Goal: Use online tool/utility: Utilize a website feature to perform a specific function

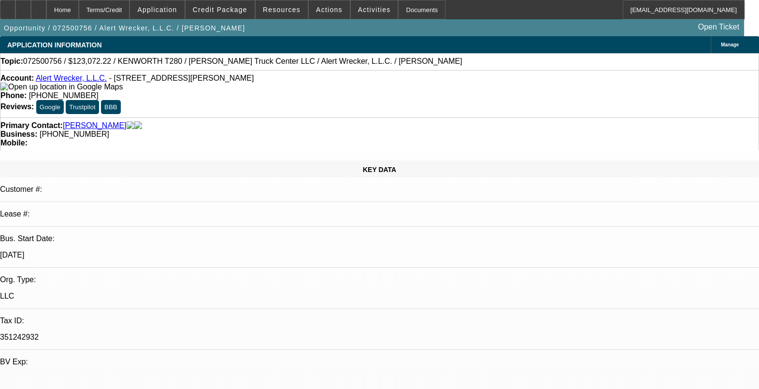
select select "0"
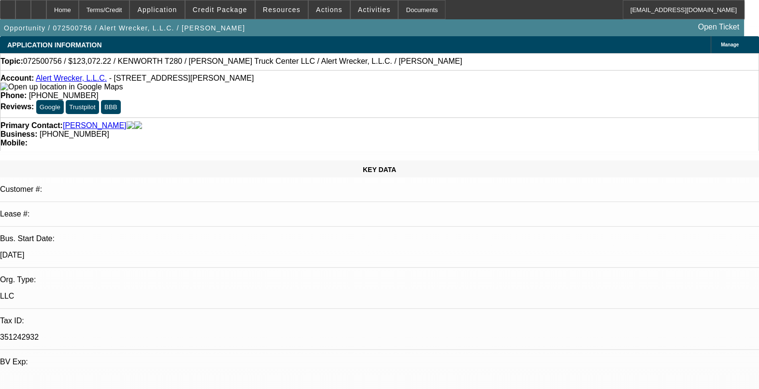
select select "0"
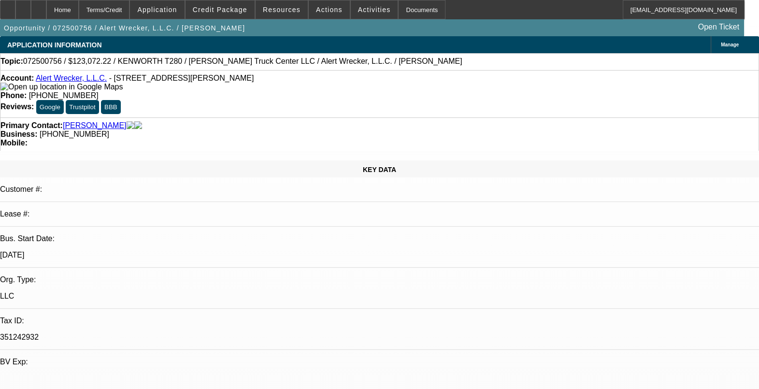
select select "0"
select select "1"
select select "2"
select select "6"
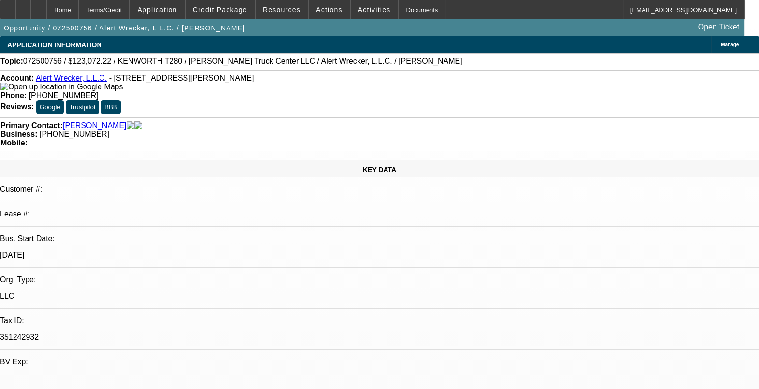
select select "1"
select select "2"
select select "6"
select select "1"
select select "2"
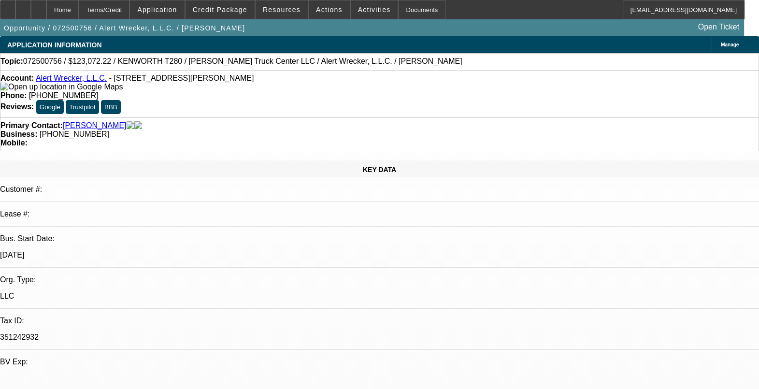
select select "6"
select select "1"
select select "2"
select select "6"
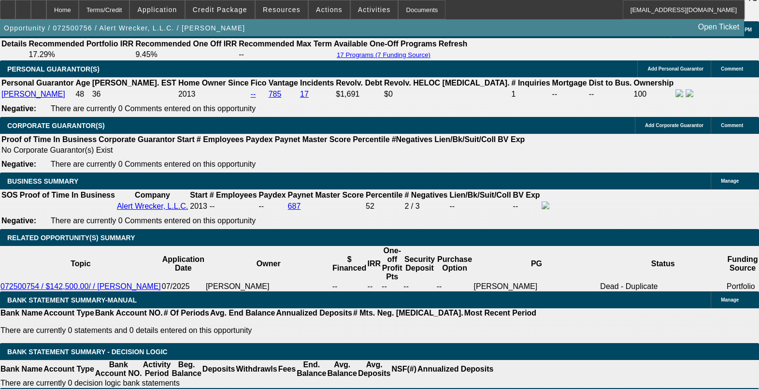
scroll to position [1344, 0]
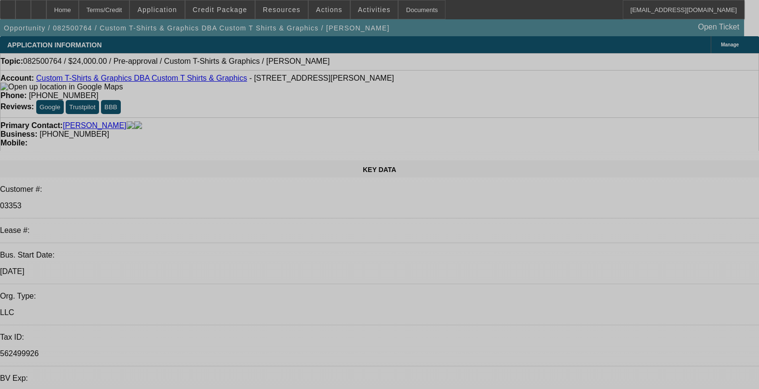
select select "0"
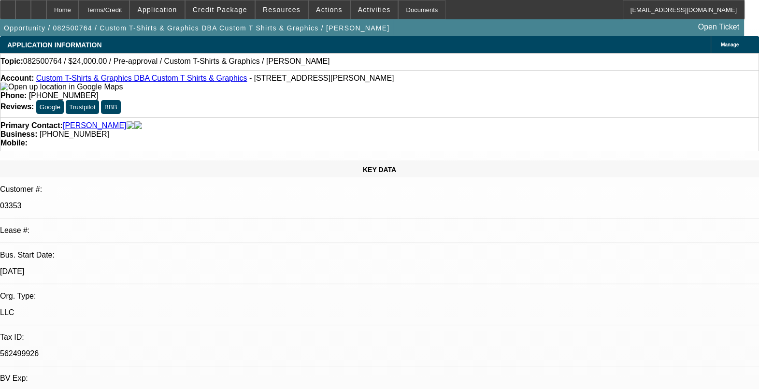
select select "2"
select select "0.1"
select select "4"
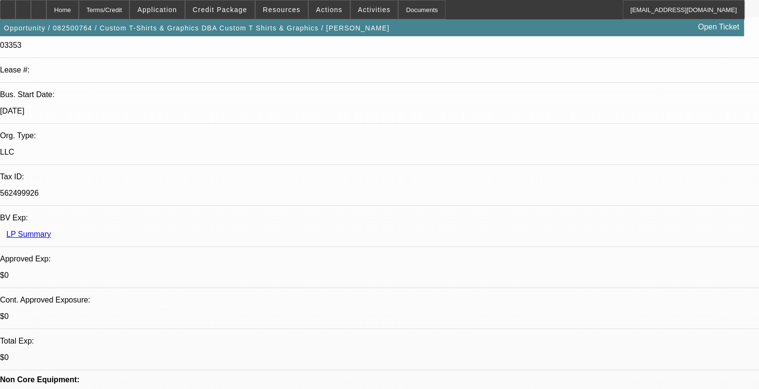
scroll to position [181, 0]
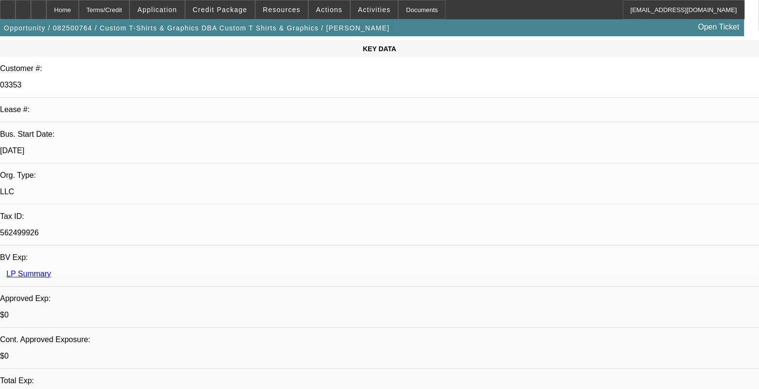
scroll to position [0, 0]
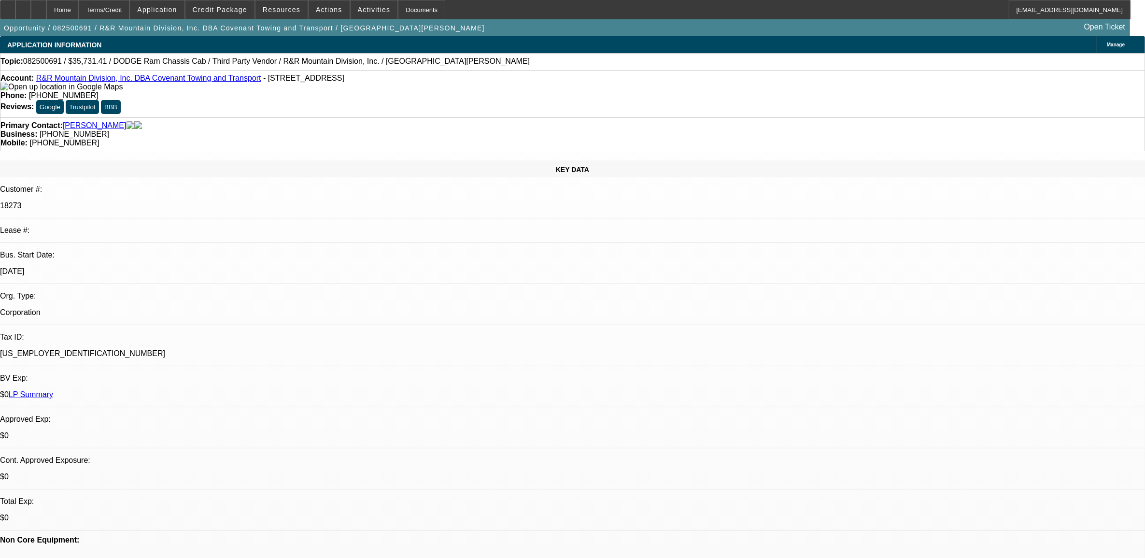
select select "0"
select select "6"
select select "0"
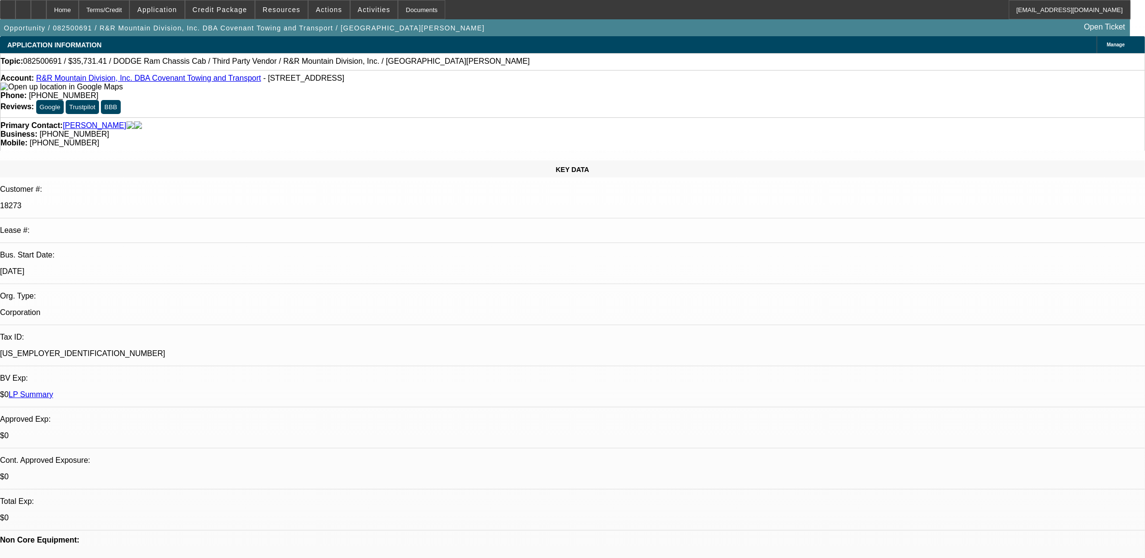
select select "0"
select select "6"
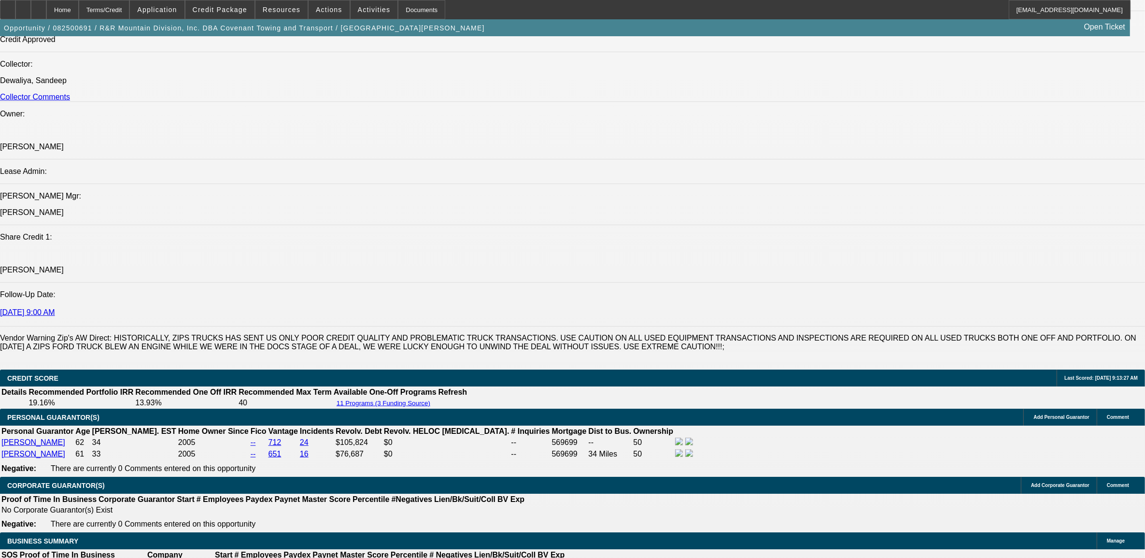
scroll to position [906, 0]
